Goal: Transaction & Acquisition: Purchase product/service

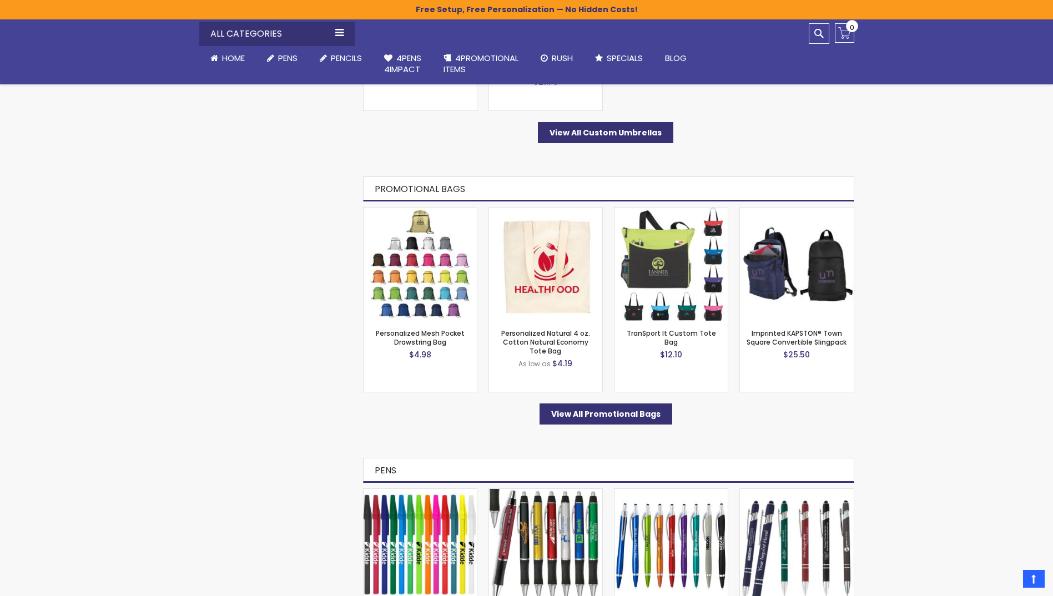
scroll to position [3386, 0]
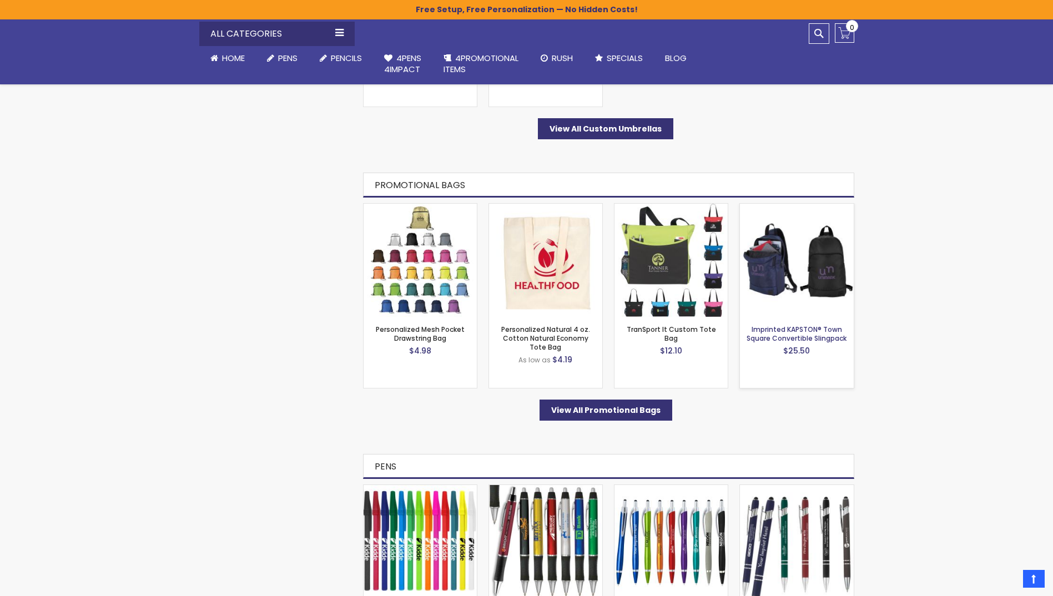
click at [828, 332] on link "Imprinted KAPSTON® Town Square Convertible Slingpack" at bounding box center [797, 334] width 100 height 18
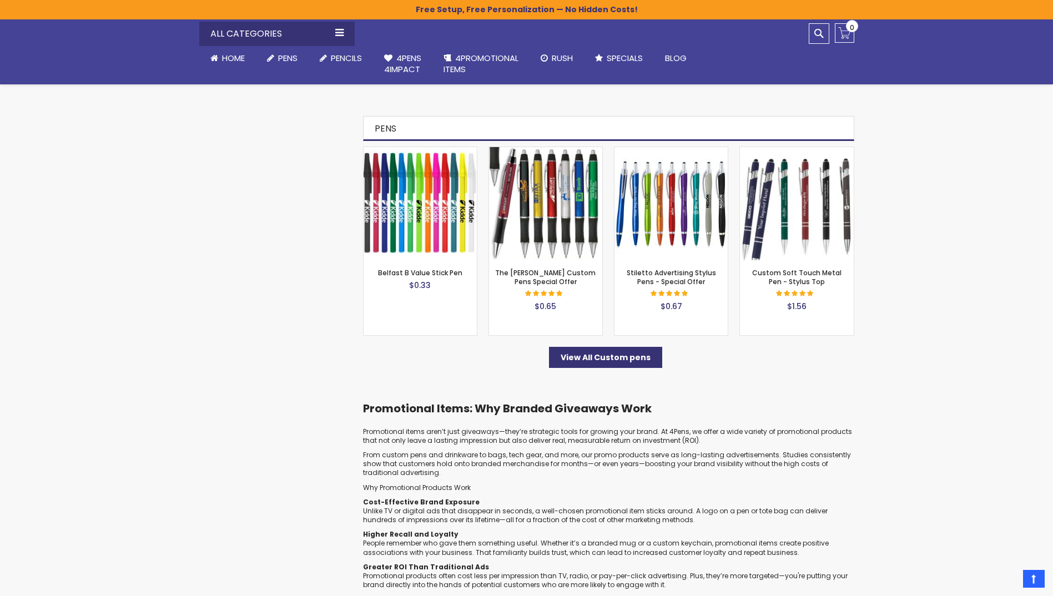
scroll to position [3719, 0]
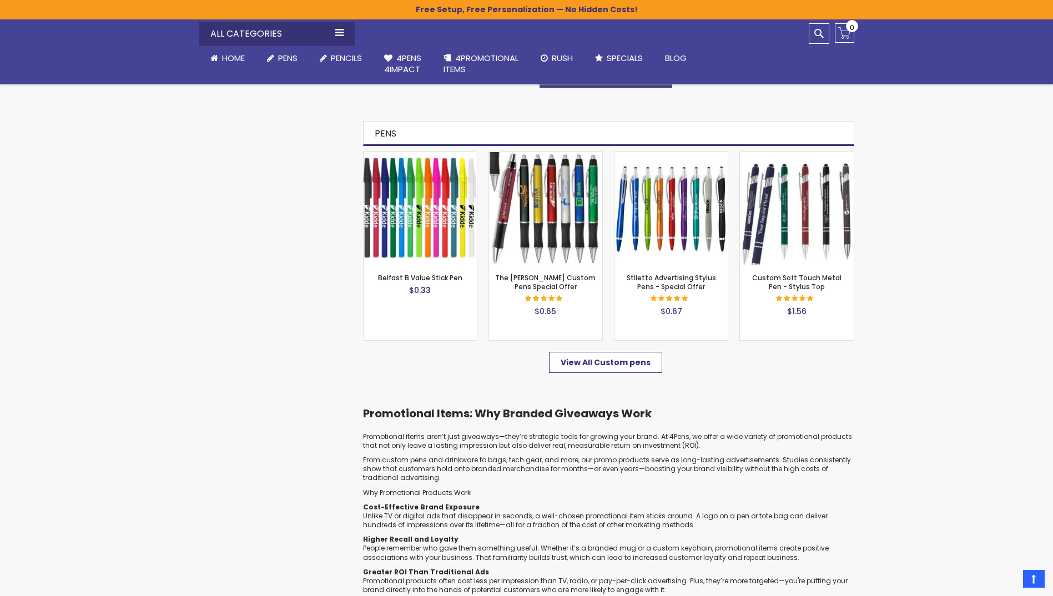
click at [621, 360] on link "View All Custom pens" at bounding box center [605, 362] width 113 height 21
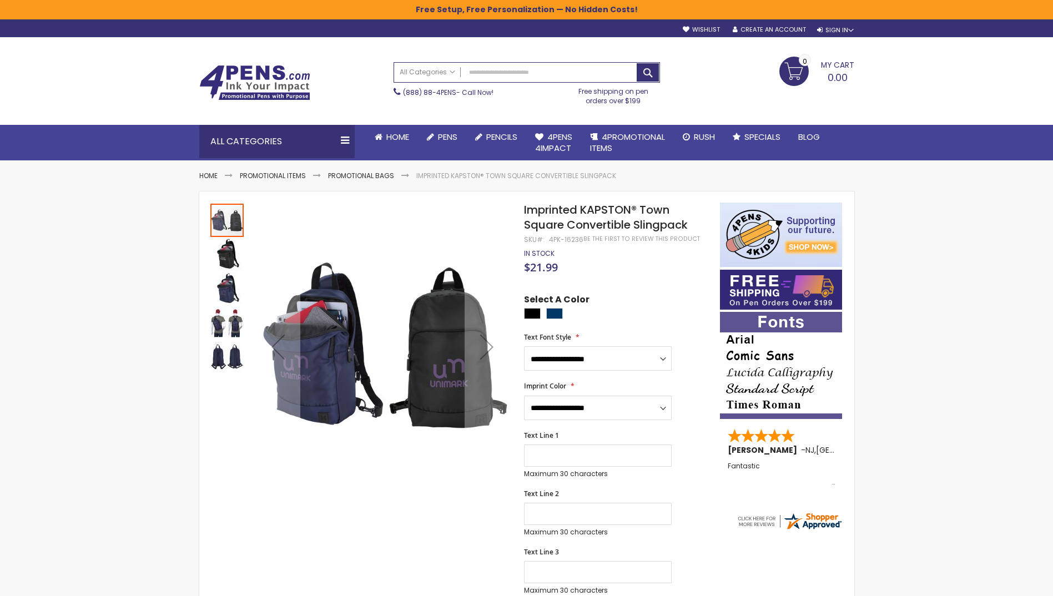
click at [229, 362] on img "Imprinted KAPSTON® Town Square Convertible Slingpack" at bounding box center [226, 357] width 33 height 33
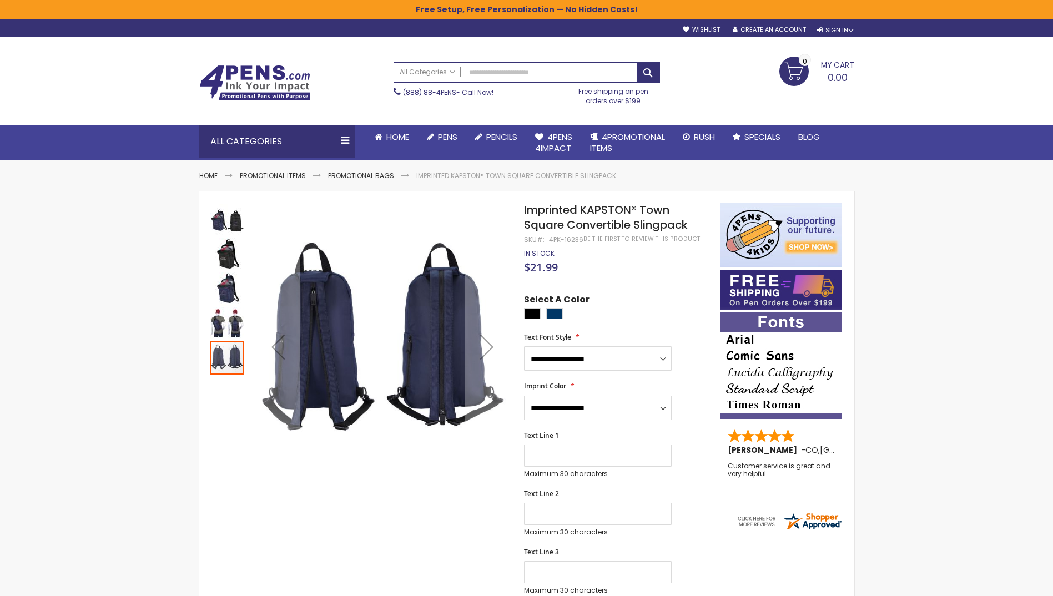
click at [226, 258] on img "Imprinted KAPSTON® Town Square Convertible Slingpack" at bounding box center [226, 254] width 33 height 33
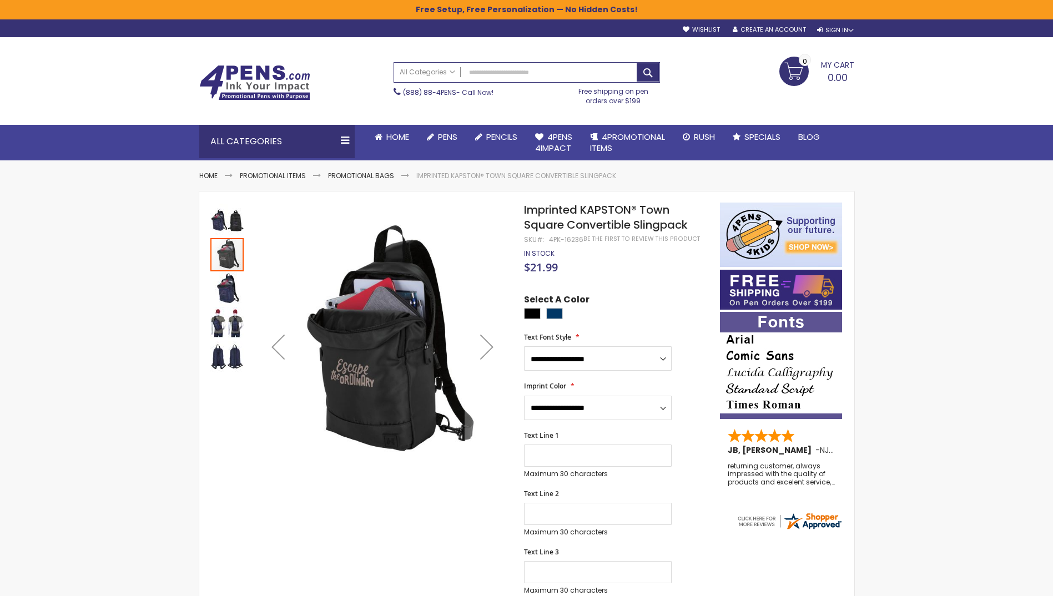
click at [226, 289] on img "Imprinted KAPSTON® Town Square Convertible Slingpack" at bounding box center [226, 289] width 33 height 33
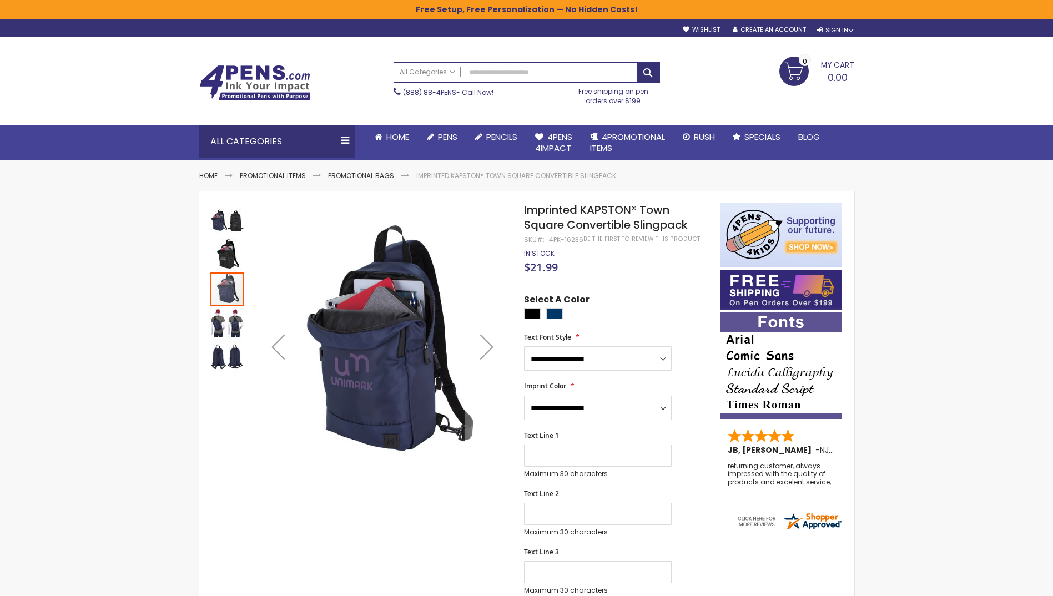
drag, startPoint x: 226, startPoint y: 289, endPoint x: 228, endPoint y: 265, distance: 24.5
drag, startPoint x: 228, startPoint y: 265, endPoint x: 225, endPoint y: 223, distance: 41.7
click at [225, 223] on img "Imprinted KAPSTON® Town Square Convertible Slingpack" at bounding box center [226, 220] width 33 height 33
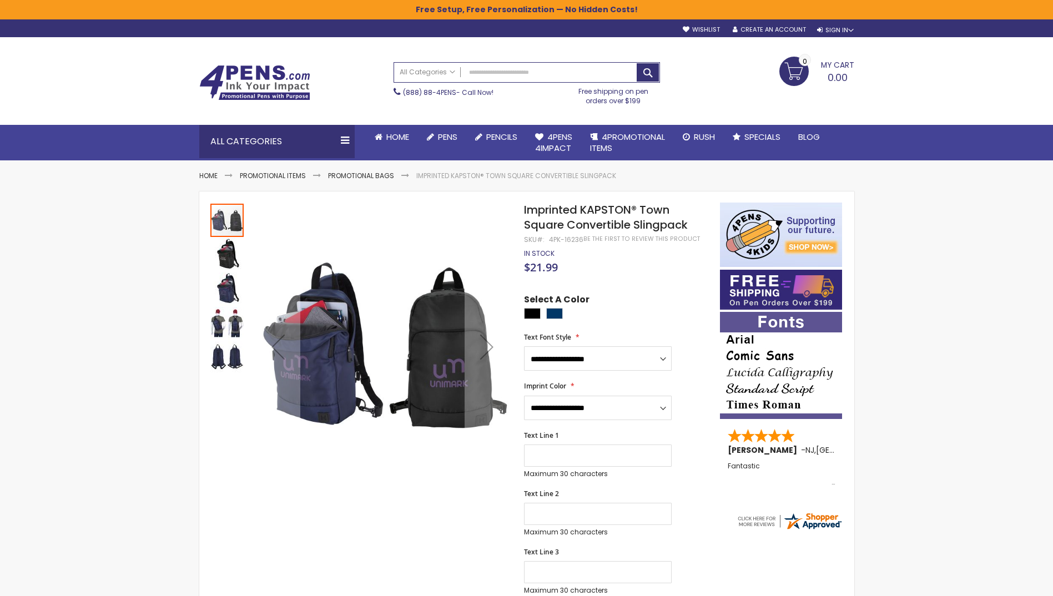
click at [229, 296] on img "Imprinted KAPSTON® Town Square Convertible Slingpack" at bounding box center [226, 289] width 33 height 33
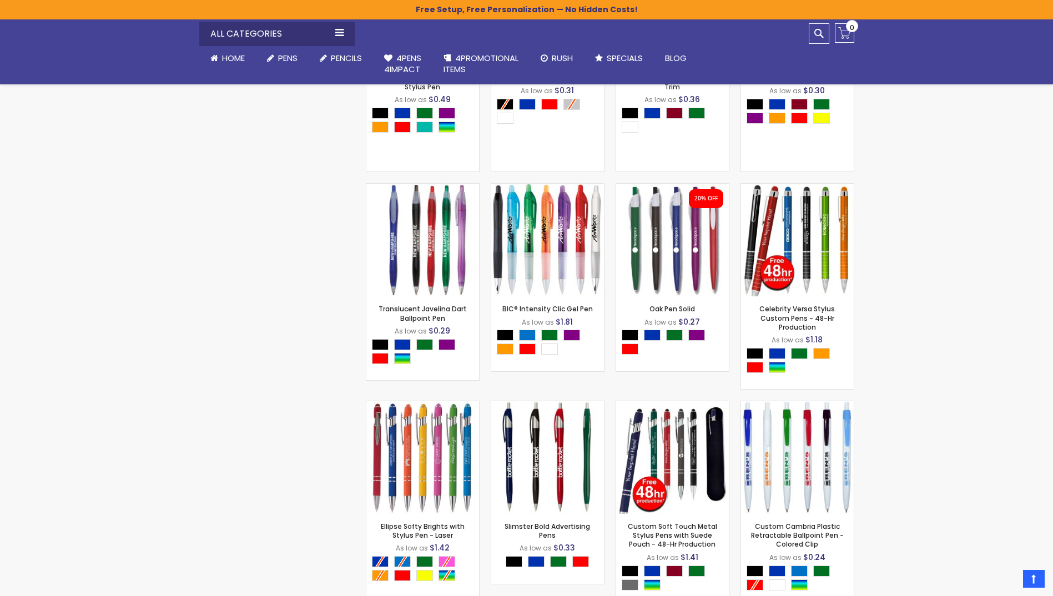
scroll to position [1796, 0]
